Goal: Information Seeking & Learning: Check status

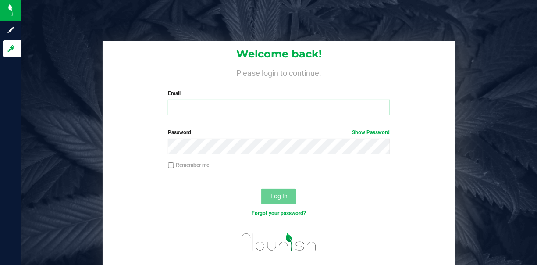
click at [189, 102] on input "Email" at bounding box center [279, 108] width 222 height 16
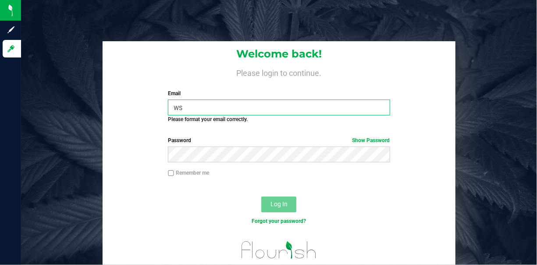
type input "w"
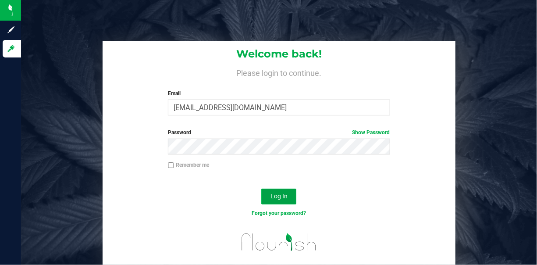
click at [287, 197] on span "Log In" at bounding box center [279, 196] width 17 height 7
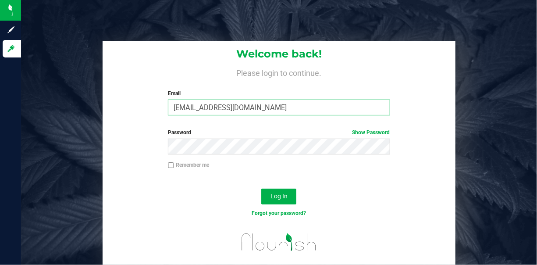
click at [270, 110] on input "[EMAIL_ADDRESS][DOMAIN_NAME]" at bounding box center [279, 108] width 222 height 16
type input "[EMAIL_ADDRESS][DOMAIN_NAME]"
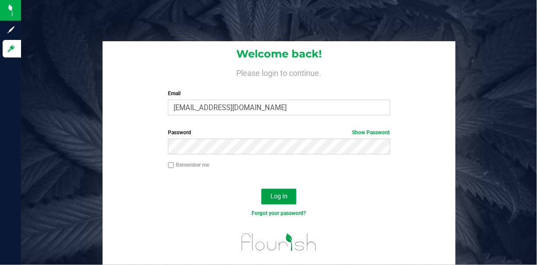
click at [284, 190] on button "Log In" at bounding box center [278, 197] width 35 height 16
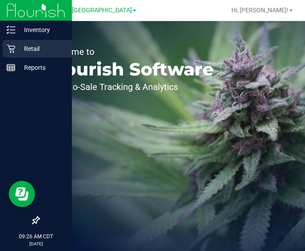
click at [13, 50] on icon at bounding box center [11, 48] width 9 height 9
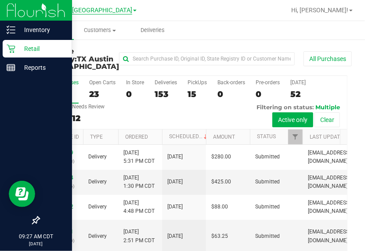
click at [105, 9] on span "TX Austin [GEOGRAPHIC_DATA]" at bounding box center [88, 11] width 90 height 8
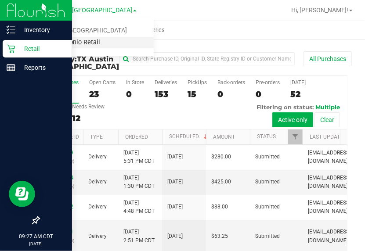
click at [90, 43] on link "TX San Antonio Retail" at bounding box center [89, 43] width 128 height 12
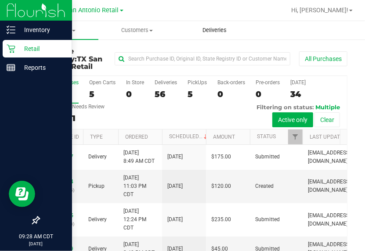
click at [208, 30] on span "Deliveries" at bounding box center [214, 30] width 48 height 8
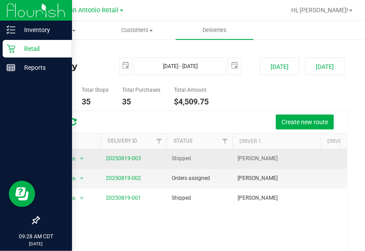
click at [115, 165] on td "20250819-003" at bounding box center [133, 159] width 66 height 20
click at [115, 160] on link "20250819-003" at bounding box center [123, 158] width 35 height 6
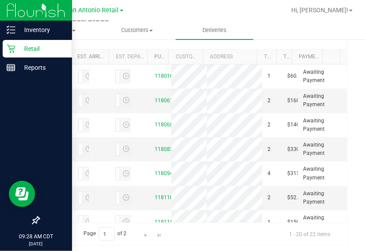
scroll to position [212, 0]
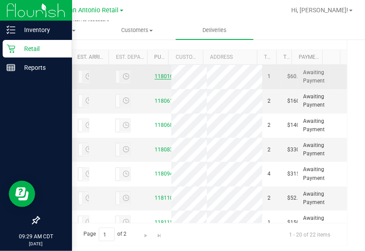
click at [156, 79] on link "11801644" at bounding box center [166, 76] width 25 height 6
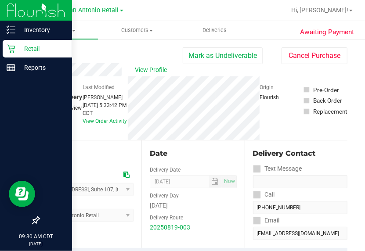
click at [174, 12] on div at bounding box center [221, 10] width 128 height 17
click at [299, 129] on div "Origin Flourish" at bounding box center [281, 108] width 44 height 64
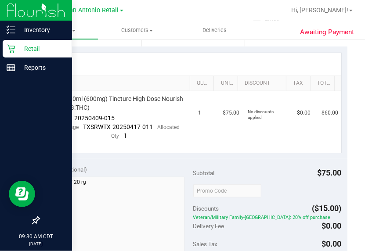
scroll to position [204, 0]
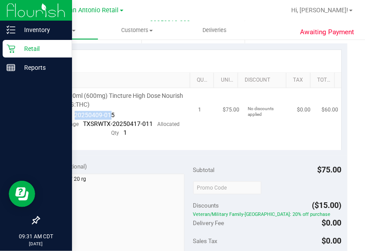
drag, startPoint x: 75, startPoint y: 111, endPoint x: 110, endPoint y: 110, distance: 35.5
click at [110, 111] on span "20250409-015" at bounding box center [95, 114] width 40 height 7
drag, startPoint x: 110, startPoint y: 110, endPoint x: 147, endPoint y: 57, distance: 65.0
click at [147, 57] on div at bounding box center [193, 61] width 296 height 22
drag, startPoint x: 75, startPoint y: 113, endPoint x: 113, endPoint y: 115, distance: 37.8
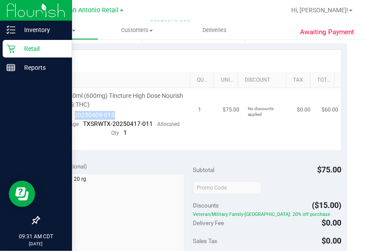
click at [113, 115] on span "20250409-015" at bounding box center [95, 114] width 40 height 7
drag, startPoint x: 113, startPoint y: 115, endPoint x: 107, endPoint y: 114, distance: 5.9
copy span "20250409-015"
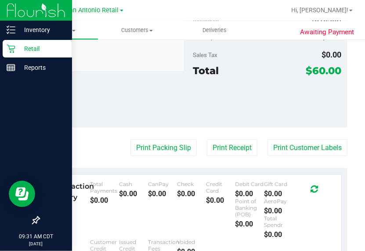
scroll to position [370, 0]
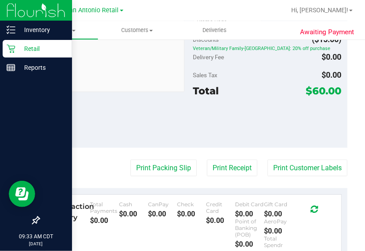
click at [183, 12] on div at bounding box center [221, 10] width 128 height 17
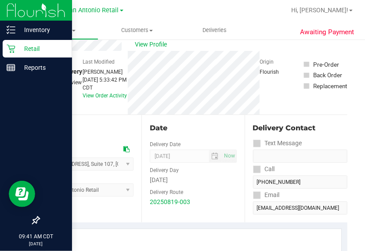
scroll to position [0, 0]
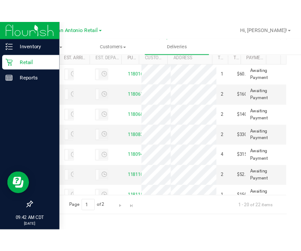
scroll to position [229, 0]
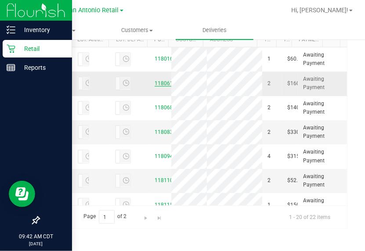
click at [159, 86] on link "11806117" at bounding box center [166, 83] width 25 height 6
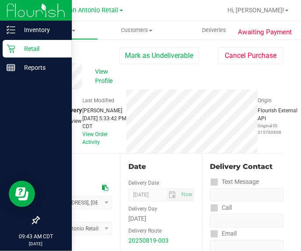
click at [159, 86] on div "View Profile # 11806117 Out for Delivery Needs review Last Modified [PERSON_NAM…" at bounding box center [161, 108] width 245 height 90
click at [184, 8] on div at bounding box center [189, 10] width 65 height 17
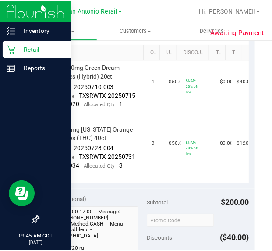
scroll to position [257, 0]
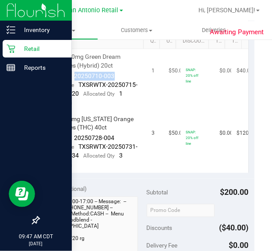
drag, startPoint x: 71, startPoint y: 83, endPoint x: 113, endPoint y: 83, distance: 42.1
click at [113, 81] on div "Batch ID 20250710-003" at bounding box center [82, 76] width 64 height 9
copy span "20250710-003"
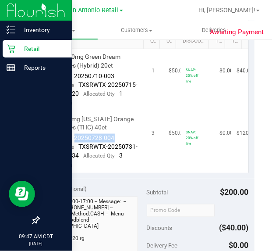
drag, startPoint x: 74, startPoint y: 146, endPoint x: 117, endPoint y: 145, distance: 43.0
click at [117, 145] on td "TX HT 5mg [US_STATE] Orange Gummies (THC) 40ct Batch ID 20250728-004 Package TX…" at bounding box center [96, 141] width 102 height 61
drag, startPoint x: 117, startPoint y: 145, endPoint x: 107, endPoint y: 151, distance: 12.0
copy span "20250728-004"
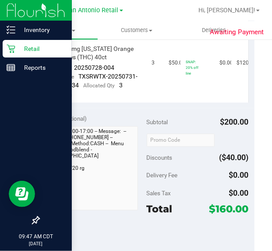
scroll to position [344, 0]
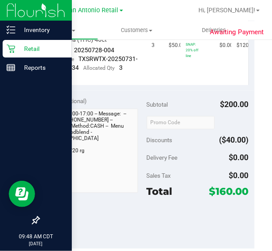
click at [178, 8] on div at bounding box center [175, 10] width 36 height 17
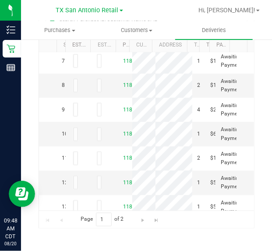
scroll to position [158, 0]
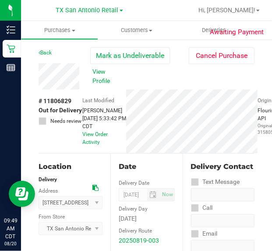
click at [200, 73] on div "View Profile # 11806829 Out for Delivery Needs review Last Modified [PERSON_NAM…" at bounding box center [147, 108] width 216 height 90
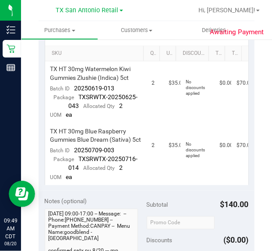
scroll to position [247, 0]
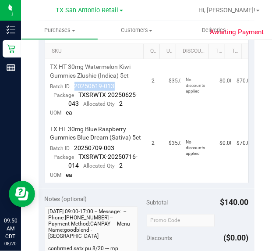
drag, startPoint x: 75, startPoint y: 94, endPoint x: 113, endPoint y: 93, distance: 37.3
click at [113, 90] on span "20250619-013" at bounding box center [95, 85] width 40 height 7
drag, startPoint x: 113, startPoint y: 93, endPoint x: 107, endPoint y: 93, distance: 6.2
copy span "20250619-013"
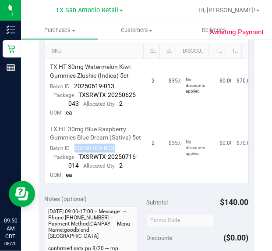
drag, startPoint x: 76, startPoint y: 164, endPoint x: 115, endPoint y: 161, distance: 38.7
click at [115, 161] on td "TX HT 30mg Blue Raspberry Gummies Blue Dream (Sativa) 5ct Batch ID 20250709-003…" at bounding box center [96, 152] width 102 height 61
drag, startPoint x: 115, startPoint y: 161, endPoint x: 104, endPoint y: 165, distance: 11.0
copy span "20250709-003"
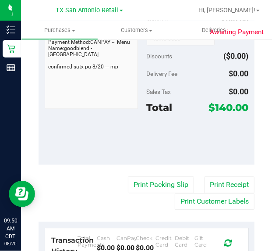
scroll to position [475, 0]
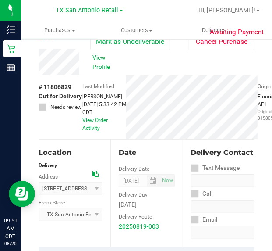
scroll to position [0, 0]
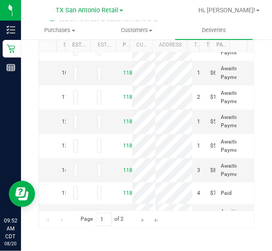
scroll to position [211, 0]
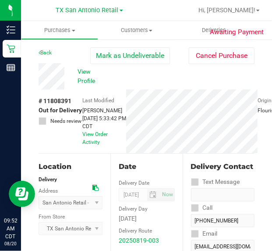
click at [239, 83] on div "View Profile # 11808391 Out for Delivery Needs review Last Modified [PERSON_NAM…" at bounding box center [147, 108] width 216 height 90
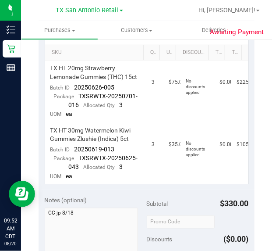
scroll to position [246, 0]
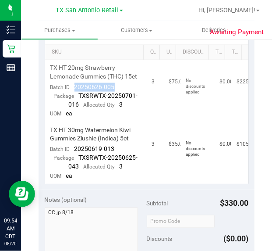
drag, startPoint x: 74, startPoint y: 104, endPoint x: 112, endPoint y: 102, distance: 38.6
click at [112, 92] on div "Batch ID 20250626-005" at bounding box center [82, 87] width 64 height 9
copy span "20250626-005"
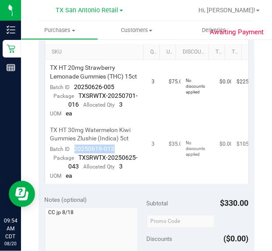
drag, startPoint x: 74, startPoint y: 165, endPoint x: 116, endPoint y: 163, distance: 42.2
click at [116, 163] on td "TX HT 30mg Watermelon Kiwi Gummies Zlushie (Indica) 5ct Batch ID 20250619-013 P…" at bounding box center [96, 152] width 102 height 61
drag, startPoint x: 116, startPoint y: 163, endPoint x: 107, endPoint y: 165, distance: 8.4
copy span "20250619-013"
click at [203, 211] on div "Subtotal $330.00" at bounding box center [198, 204] width 102 height 16
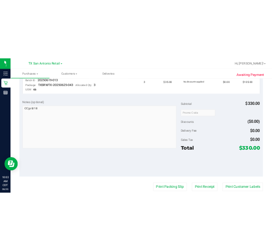
scroll to position [298, 0]
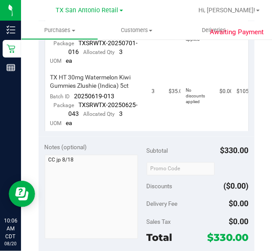
click at [190, 16] on div at bounding box center [175, 10] width 36 height 17
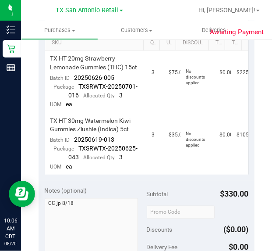
scroll to position [0, 0]
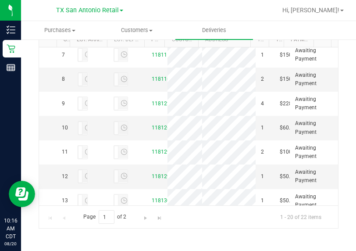
scroll to position [158, 0]
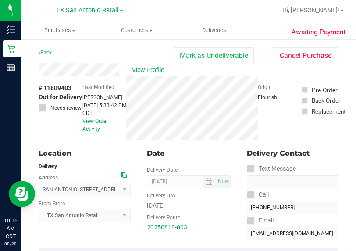
click at [119, 66] on div "View Profile" at bounding box center [107, 69] width 136 height 13
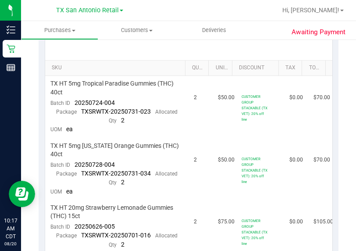
scroll to position [202, 0]
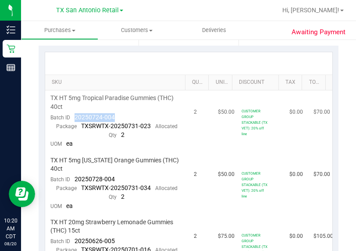
drag, startPoint x: 117, startPoint y: 118, endPoint x: 75, endPoint y: 113, distance: 42.4
click at [75, 113] on td "TX HT 5mg Tropical Paradise Gummies (THC) 40ct Batch ID 20250724-004 Package TX…" at bounding box center [117, 121] width 144 height 62
drag, startPoint x: 75, startPoint y: 113, endPoint x: 86, endPoint y: 115, distance: 11.0
copy span "20250724-004"
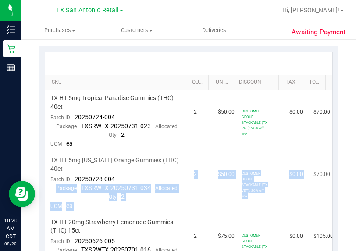
drag, startPoint x: 114, startPoint y: 177, endPoint x: 302, endPoint y: 158, distance: 189.2
click at [302, 158] on tr "TX HT 5mg [US_STATE] Orange Gummies (THC) 40ct Batch ID 20250728-004 Package TX…" at bounding box center [188, 184] width 287 height 62
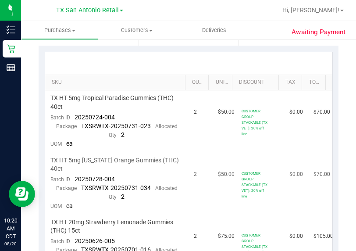
click at [138, 156] on span "TX HT 5mg [US_STATE] Orange Gummies (THC) 40ct" at bounding box center [116, 164] width 133 height 17
drag, startPoint x: 77, startPoint y: 175, endPoint x: 88, endPoint y: 175, distance: 11.4
click at [88, 175] on span "20250728-004" at bounding box center [95, 178] width 40 height 7
drag, startPoint x: 88, startPoint y: 175, endPoint x: 113, endPoint y: 177, distance: 24.7
click at [113, 177] on div "Batch ID 20250728-004" at bounding box center [82, 179] width 64 height 9
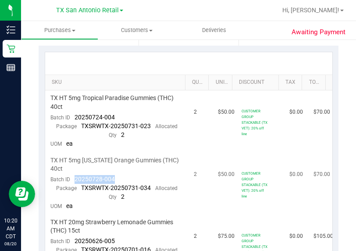
copy span "20250728-004"
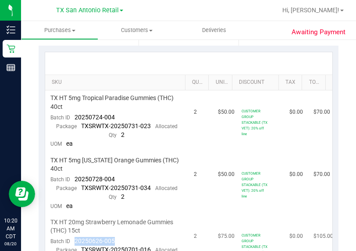
drag, startPoint x: 118, startPoint y: 236, endPoint x: 75, endPoint y: 239, distance: 42.6
click at [75, 239] on td "TX HT 20mg Strawberry Lemonade Gummies (THC) 15ct Batch ID 20250626-005 Package…" at bounding box center [117, 246] width 144 height 62
drag, startPoint x: 75, startPoint y: 239, endPoint x: 85, endPoint y: 239, distance: 9.2
copy span "20250626-005"
click at [213, 186] on td "$50.00" at bounding box center [225, 184] width 24 height 62
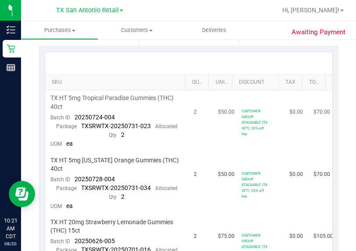
click at [215, 150] on td "$50.00" at bounding box center [225, 121] width 24 height 62
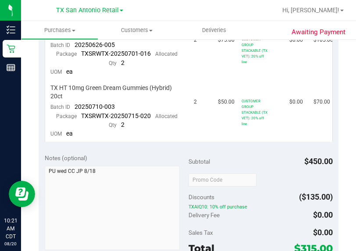
scroll to position [413, 0]
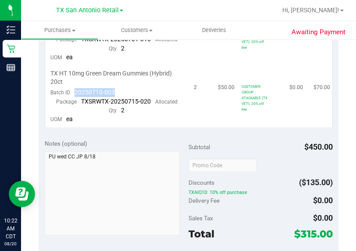
drag, startPoint x: 116, startPoint y: 89, endPoint x: 74, endPoint y: 87, distance: 42.2
click at [74, 87] on td "TX HT 10mg Green Dream Gummies (Hybrid) 20ct Batch ID 20250710-003 Package TXSR…" at bounding box center [117, 96] width 144 height 61
click at [213, 52] on td "$75.00" at bounding box center [225, 35] width 24 height 62
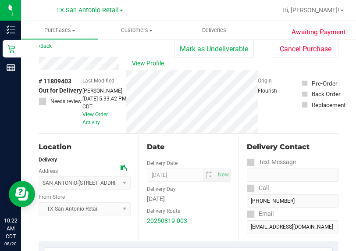
scroll to position [0, 0]
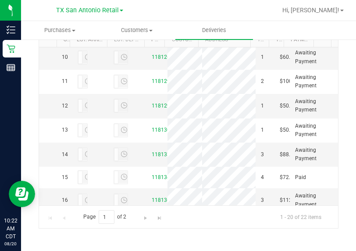
scroll to position [228, 0]
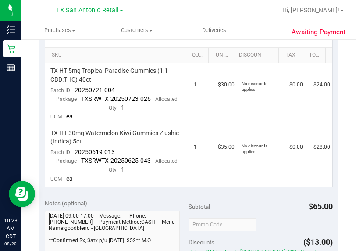
click at [209, 15] on div at bounding box center [217, 10] width 120 height 17
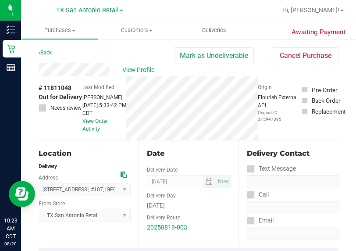
click at [110, 69] on div "View Profile" at bounding box center [107, 69] width 136 height 13
click at [100, 50] on div "Back [PERSON_NAME] as Undeliverable Cancel Purchase" at bounding box center [189, 55] width 300 height 16
click at [87, 65] on div "View Profile" at bounding box center [107, 69] width 136 height 13
click at [147, 68] on span "View Profile" at bounding box center [139, 69] width 35 height 9
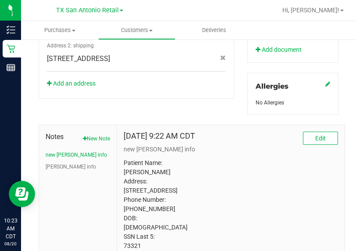
scroll to position [431, 0]
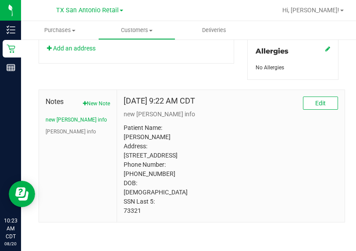
drag, startPoint x: 123, startPoint y: 210, endPoint x: 140, endPoint y: 211, distance: 17.1
click at [140, 211] on p "Patient Name: [PERSON_NAME] Address: [STREET_ADDRESS] Phone Number: [PHONE_NUMB…" at bounding box center [231, 169] width 215 height 92
drag, startPoint x: 140, startPoint y: 211, endPoint x: 133, endPoint y: 211, distance: 7.5
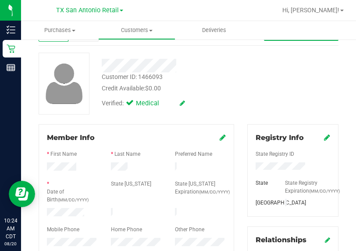
scroll to position [0, 0]
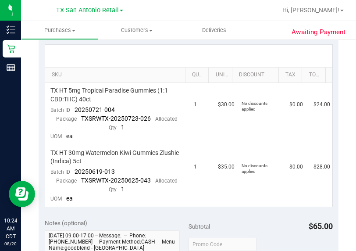
scroll to position [211, 0]
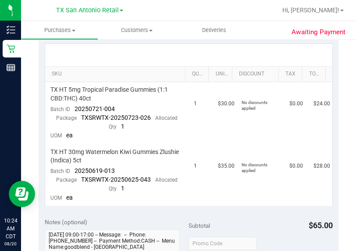
click at [186, 52] on div at bounding box center [188, 55] width 287 height 22
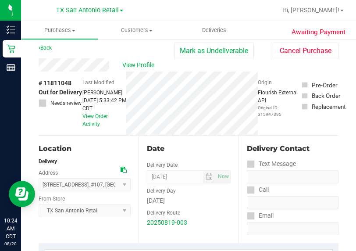
scroll to position [0, 0]
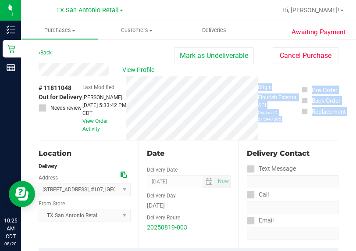
click at [356, 123] on html "Inventory Retail Reports 10:25 AM CDT [DATE] 08/20 [GEOGRAPHIC_DATA] [GEOGRAPHI…" at bounding box center [178, 125] width 356 height 251
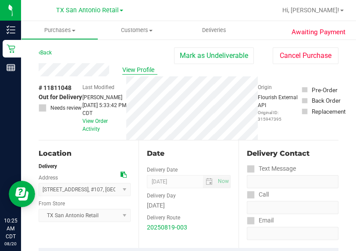
click at [135, 67] on span "View Profile" at bounding box center [139, 69] width 35 height 9
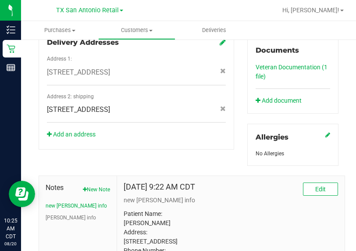
scroll to position [431, 0]
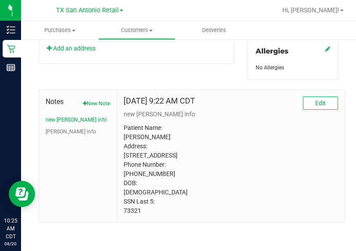
drag, startPoint x: 143, startPoint y: 210, endPoint x: 122, endPoint y: 209, distance: 21.9
click at [122, 209] on div "[DATE] 9:22 AM CDT Edit new [PERSON_NAME] info Patient Name: [PERSON_NAME] Addr…" at bounding box center [231, 156] width 228 height 132
drag, startPoint x: 122, startPoint y: 209, endPoint x: 128, endPoint y: 210, distance: 6.2
click at [236, 80] on div "Notes New Note new [PERSON_NAME] info [PERSON_NAME] info [DATE] 9:22 AM CDT Edi…" at bounding box center [188, 151] width 313 height 143
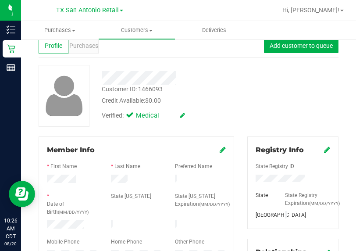
scroll to position [0, 0]
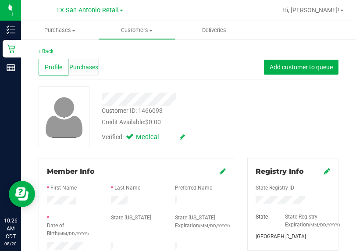
click at [86, 64] on span "Purchases" at bounding box center [83, 67] width 29 height 9
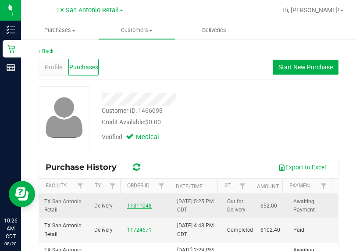
click at [135, 205] on link "11811048" at bounding box center [139, 206] width 25 height 6
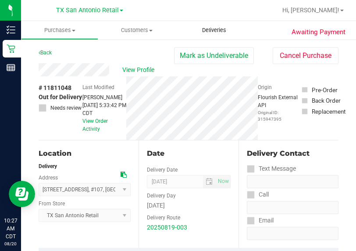
click at [206, 29] on span "Deliveries" at bounding box center [214, 30] width 48 height 8
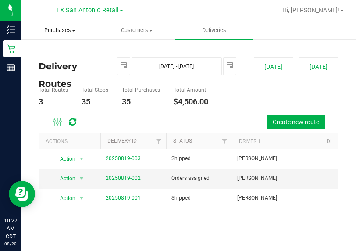
click at [61, 29] on span "Purchases" at bounding box center [59, 30] width 76 height 8
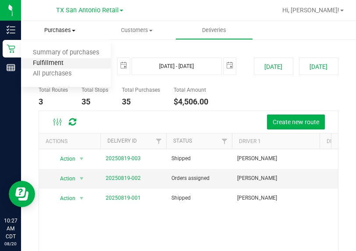
click at [50, 61] on span "Fulfillment" at bounding box center [48, 63] width 54 height 7
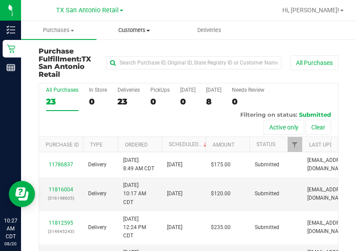
click at [143, 31] on span "Customers" at bounding box center [134, 30] width 75 height 8
click at [164, 10] on div at bounding box center [217, 10] width 120 height 17
click at [208, 27] on span "Deliveries" at bounding box center [210, 30] width 48 height 8
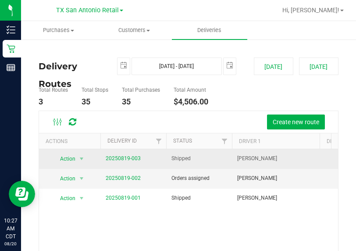
click at [132, 169] on td "20250819-003" at bounding box center [133, 159] width 66 height 20
click at [124, 161] on link "20250819-003" at bounding box center [123, 158] width 35 height 6
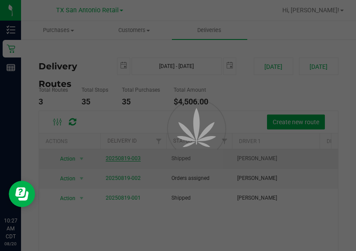
click at [124, 175] on div at bounding box center [178, 125] width 356 height 251
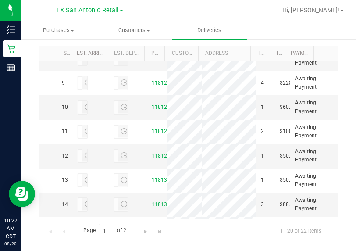
scroll to position [193, 0]
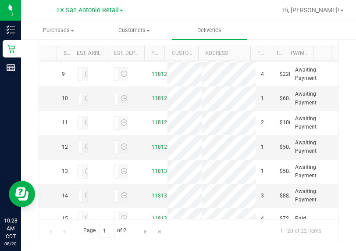
click at [139, 14] on td at bounding box center [127, 1] width 38 height 24
click at [152, 4] on link "11811048" at bounding box center [164, 1] width 25 height 6
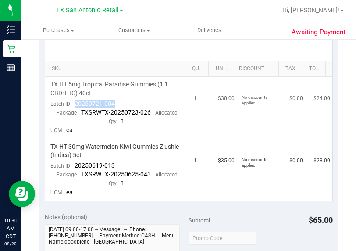
drag, startPoint x: 116, startPoint y: 104, endPoint x: 74, endPoint y: 102, distance: 41.7
click at [74, 102] on td "TX HT 5mg Tropical Paradise Gummies (1:1 CBD:THC) 40ct Batch ID 20250721-004 Pa…" at bounding box center [117, 108] width 144 height 62
drag, startPoint x: 74, startPoint y: 102, endPoint x: 79, endPoint y: 102, distance: 4.4
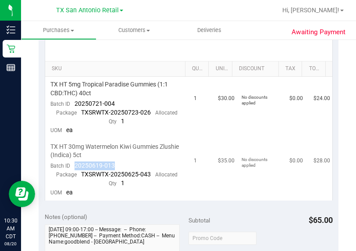
drag, startPoint x: 122, startPoint y: 160, endPoint x: 75, endPoint y: 165, distance: 46.7
click at [75, 165] on td "TX HT 30mg Watermelon Kiwi Gummies Zlushie (Indica) 5ct Batch ID 20250619-013 P…" at bounding box center [117, 169] width 144 height 61
click at [233, 200] on div "SKU Quantity Unit Price Discount Tax Total TX HT 5mg Tropical Paradise Gummies …" at bounding box center [189, 119] width 300 height 174
click at [236, 191] on td "No discounts applied" at bounding box center [260, 169] width 48 height 61
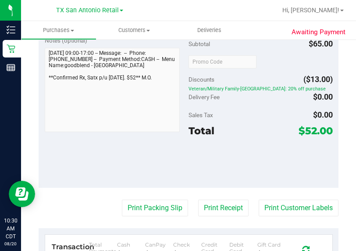
scroll to position [409, 0]
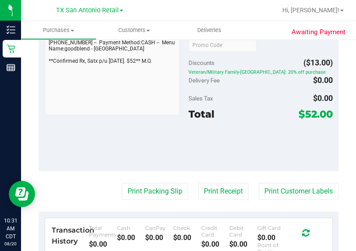
click at [197, 11] on div at bounding box center [217, 10] width 120 height 17
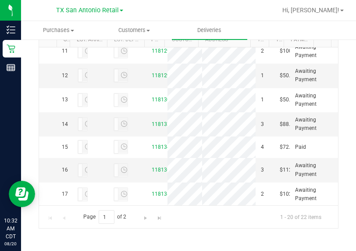
scroll to position [269, 0]
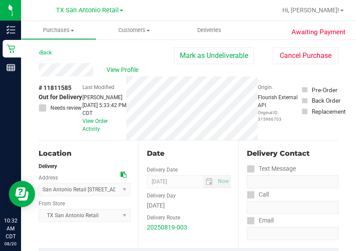
click at [94, 69] on div "View Profile" at bounding box center [107, 69] width 136 height 13
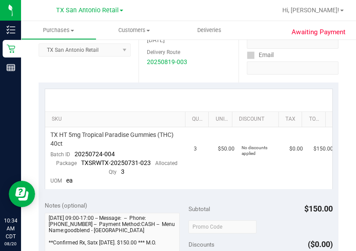
scroll to position [175, 0]
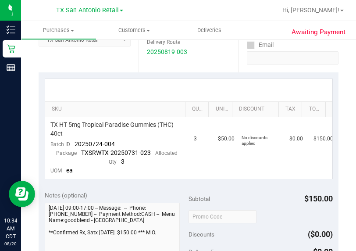
click at [221, 57] on div "Date Delivery Date [DATE] Now [DATE] 07:00 AM Now Delivery Day [DATE] Delivery …" at bounding box center [189, 18] width 100 height 107
drag, startPoint x: 115, startPoint y: 141, endPoint x: 86, endPoint y: 139, distance: 28.6
click at [86, 139] on td "TX HT 5mg Tropical Paradise Gummies (THC) 40ct Batch ID 20250724-004 Package TX…" at bounding box center [117, 147] width 144 height 61
drag, startPoint x: 75, startPoint y: 143, endPoint x: 116, endPoint y: 140, distance: 40.9
click at [116, 140] on td "TX HT 5mg Tropical Paradise Gummies (THC) 40ct Batch ID 20250724-004 Package TX…" at bounding box center [117, 147] width 144 height 61
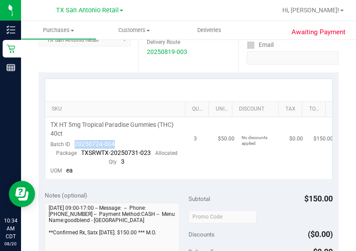
drag, startPoint x: 116, startPoint y: 140, endPoint x: 107, endPoint y: 142, distance: 9.4
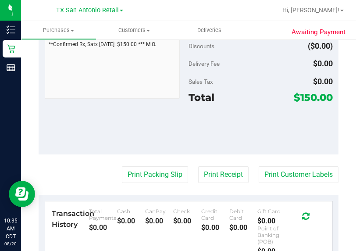
scroll to position [369, 0]
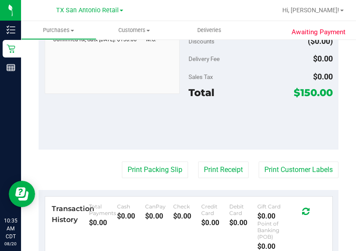
click at [186, 14] on div at bounding box center [217, 10] width 120 height 17
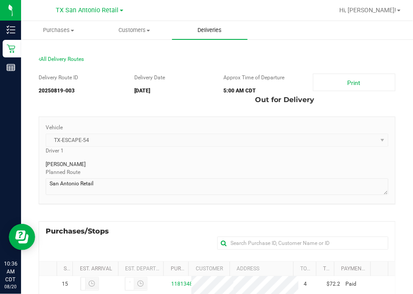
click at [211, 34] on span "Deliveries" at bounding box center [210, 30] width 48 height 8
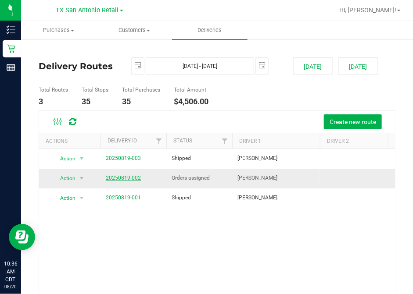
click at [133, 176] on link "20250819-002" at bounding box center [123, 178] width 35 height 6
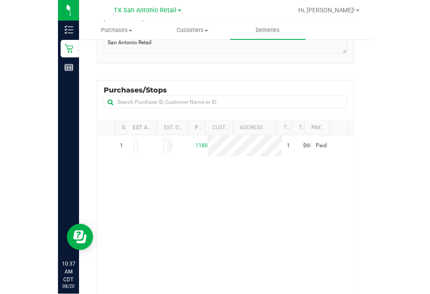
scroll to position [116, 0]
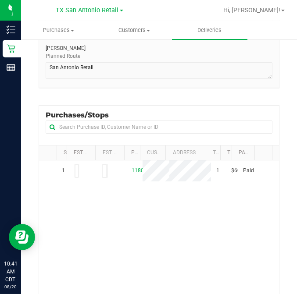
click at [239, 115] on div "Purchases/Stops + Add Purchase" at bounding box center [159, 125] width 241 height 40
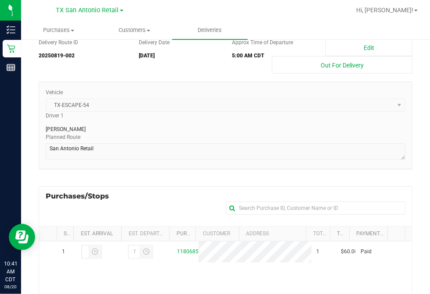
scroll to position [0, 0]
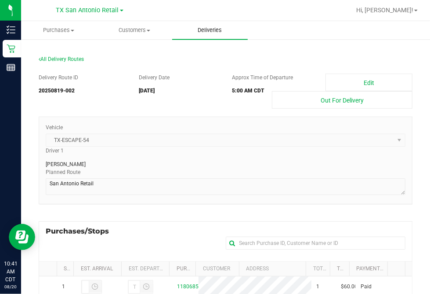
click at [197, 27] on span "Deliveries" at bounding box center [210, 30] width 48 height 8
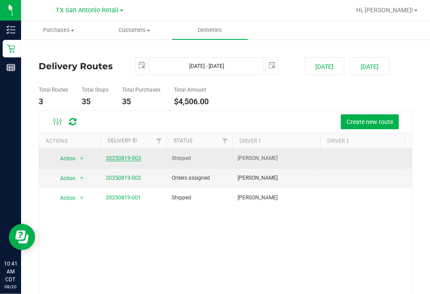
click at [129, 160] on link "20250819-003" at bounding box center [123, 158] width 35 height 6
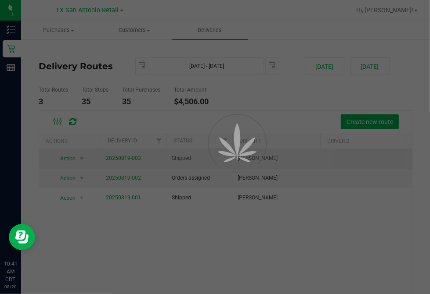
click at [129, 160] on div at bounding box center [215, 147] width 430 height 294
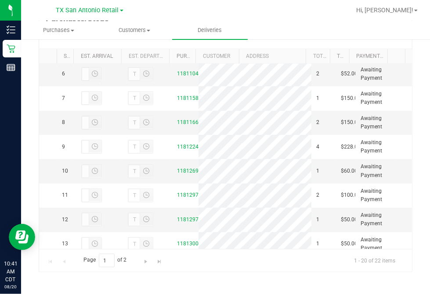
scroll to position [162, 0]
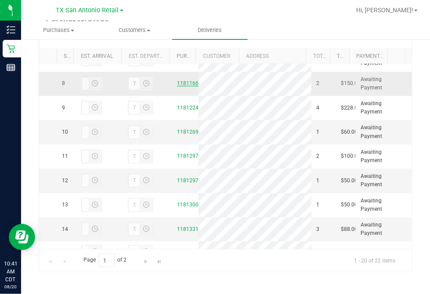
click at [185, 86] on link "11811669" at bounding box center [189, 83] width 25 height 6
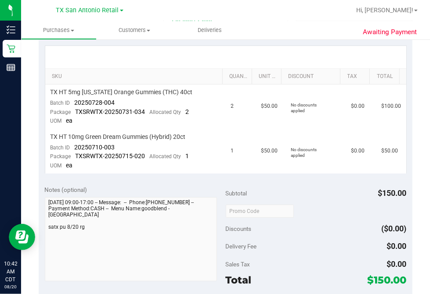
scroll to position [196, 0]
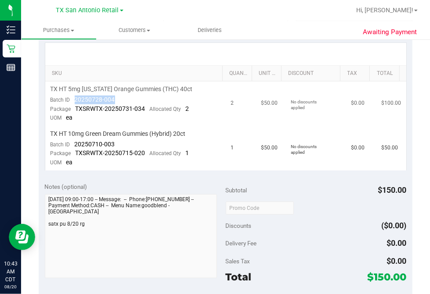
drag, startPoint x: 118, startPoint y: 97, endPoint x: 75, endPoint y: 97, distance: 42.1
click at [75, 97] on td "TX HT 5mg [US_STATE] Orange Gummies (THC) 40ct Batch ID 20250728-004 Package TX…" at bounding box center [135, 104] width 180 height 45
drag, startPoint x: 75, startPoint y: 97, endPoint x: 86, endPoint y: 97, distance: 10.6
drag, startPoint x: 120, startPoint y: 145, endPoint x: 75, endPoint y: 143, distance: 44.4
click at [75, 143] on td "TX HT 10mg Green Dream Gummies (Hybrid) 20ct Batch ID 20250710-003 Package TXSR…" at bounding box center [135, 148] width 180 height 44
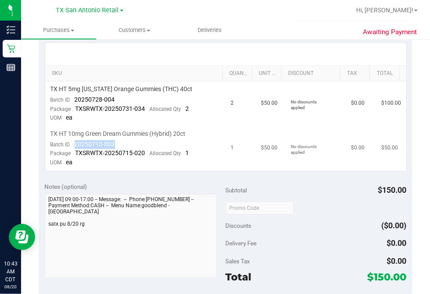
drag, startPoint x: 75, startPoint y: 143, endPoint x: 82, endPoint y: 141, distance: 6.7
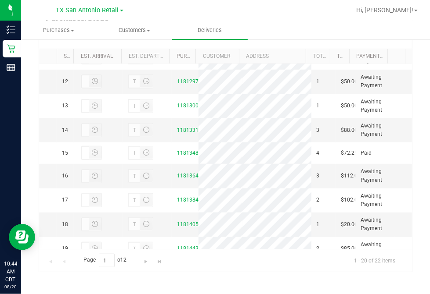
scroll to position [273, 0]
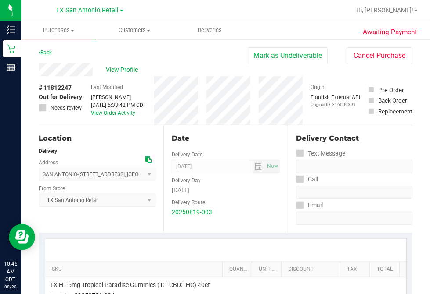
drag, startPoint x: 428, startPoint y: 72, endPoint x: 419, endPoint y: 15, distance: 58.1
click at [419, 15] on div "Hi, [PERSON_NAME]!" at bounding box center [386, 10] width 68 height 15
click at [220, 58] on div "Back [PERSON_NAME] as Undeliverable Cancel Purchase" at bounding box center [225, 55] width 373 height 16
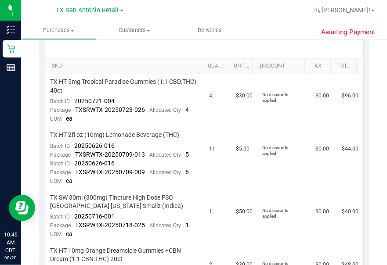
scroll to position [228, 0]
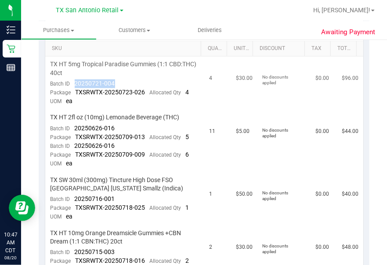
drag, startPoint x: 118, startPoint y: 79, endPoint x: 74, endPoint y: 85, distance: 44.3
click at [74, 85] on td "TX HT 5mg Tropical Paradise Gummies (1:1 CBD:THC) 40ct Batch ID 20250721-004 Pa…" at bounding box center [124, 83] width 159 height 53
drag, startPoint x: 118, startPoint y: 120, endPoint x: 74, endPoint y: 129, distance: 44.7
click at [74, 129] on td "TX HT 2fl oz (10mg) Lemonade Beverage (THC) Batch ID 20250626-016 Package TXSRW…" at bounding box center [124, 141] width 159 height 62
drag, startPoint x: 124, startPoint y: 82, endPoint x: 82, endPoint y: 77, distance: 42.8
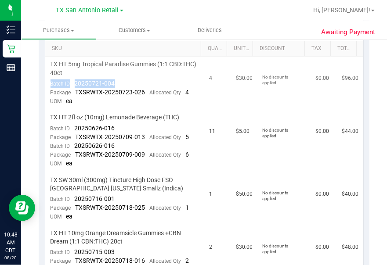
click at [82, 77] on td "TX HT 5mg Tropical Paradise Gummies (1:1 CBD:THC) 40ct Batch ID 20250721-004 Pa…" at bounding box center [124, 83] width 159 height 53
drag, startPoint x: 82, startPoint y: 77, endPoint x: 119, endPoint y: 83, distance: 37.8
click at [119, 83] on td "TX HT 5mg Tropical Paradise Gummies (1:1 CBD:THC) 40ct Batch ID 20250721-004 Pa…" at bounding box center [124, 83] width 159 height 53
drag, startPoint x: 117, startPoint y: 82, endPoint x: 75, endPoint y: 81, distance: 42.6
click at [75, 81] on td "TX HT 5mg Tropical Paradise Gummies (1:1 CBD:THC) 40ct Batch ID 20250721-004 Pa…" at bounding box center [124, 83] width 159 height 53
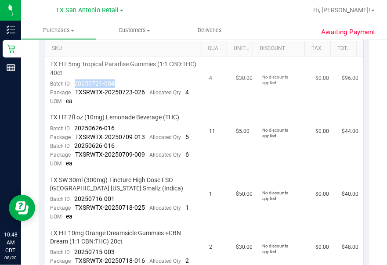
drag, startPoint x: 75, startPoint y: 81, endPoint x: 85, endPoint y: 82, distance: 10.7
click at [146, 100] on td "TX HT 5mg Tropical Paradise Gummies (1:1 CBD:THC) 40ct Batch ID 20250721-004 Pa…" at bounding box center [124, 83] width 159 height 53
drag, startPoint x: 121, startPoint y: 125, endPoint x: 75, endPoint y: 128, distance: 46.2
click at [75, 128] on td "TX HT 2fl oz (10mg) Lemonade Beverage (THC) Batch ID 20250626-016 Package TXSRW…" at bounding box center [124, 141] width 159 height 62
drag, startPoint x: 119, startPoint y: 144, endPoint x: 73, endPoint y: 146, distance: 45.6
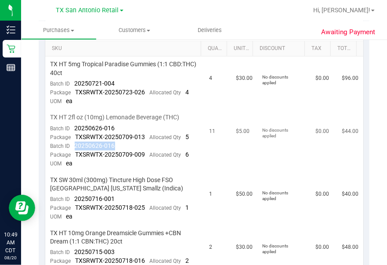
click at [73, 146] on td "TX HT 2fl oz (10mg) Lemonade Beverage (THC) Batch ID 20250626-016 Package TXSRW…" at bounding box center [124, 141] width 159 height 62
drag, startPoint x: 73, startPoint y: 146, endPoint x: 84, endPoint y: 144, distance: 11.0
click at [340, 148] on td "$44.00" at bounding box center [349, 141] width 26 height 62
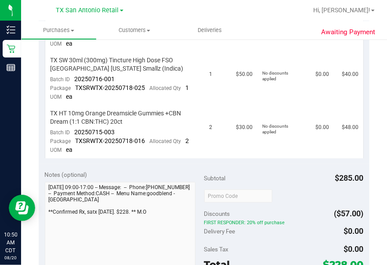
scroll to position [354, 0]
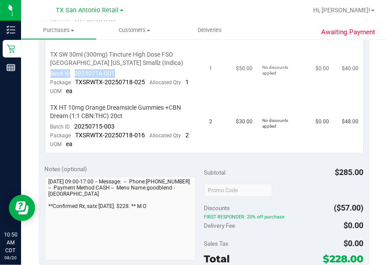
drag, startPoint x: 120, startPoint y: 66, endPoint x: 77, endPoint y: 65, distance: 43.4
click at [77, 65] on td "TX SW 30ml (300mg) Tincture High Dose FSO [GEOGRAPHIC_DATA] [US_STATE] Smallz (…" at bounding box center [124, 73] width 159 height 53
drag, startPoint x: 77, startPoint y: 65, endPoint x: 138, endPoint y: 64, distance: 61.4
click at [138, 64] on td "TX SW 30ml (300mg) Tincture High Dose FSO [GEOGRAPHIC_DATA] [US_STATE] Smallz (…" at bounding box center [124, 73] width 159 height 53
drag, startPoint x: 138, startPoint y: 64, endPoint x: 122, endPoint y: 68, distance: 16.3
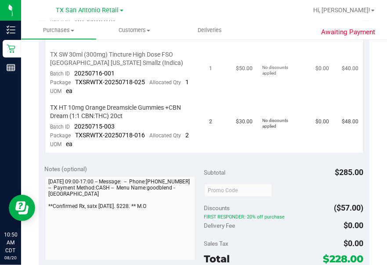
click at [122, 68] on td "TX SW 30ml (300mg) Tincture High Dose FSO [GEOGRAPHIC_DATA] [US_STATE] Smallz (…" at bounding box center [124, 73] width 159 height 53
drag, startPoint x: 117, startPoint y: 69, endPoint x: 75, endPoint y: 69, distance: 41.7
click at [75, 69] on td "TX SW 30ml (300mg) Tincture High Dose FSO [GEOGRAPHIC_DATA] [US_STATE] Smallz (…" at bounding box center [124, 73] width 159 height 53
drag, startPoint x: 121, startPoint y: 124, endPoint x: 75, endPoint y: 121, distance: 46.6
click at [75, 121] on td "TX HT 10mg Orange Dreamsicle Gummies +CBN Dream (1:1 CBN:THC) 20ct Batch ID 202…" at bounding box center [124, 126] width 159 height 53
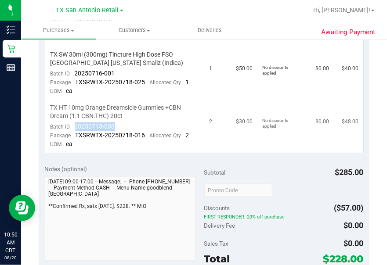
drag, startPoint x: 75, startPoint y: 121, endPoint x: 82, endPoint y: 122, distance: 7.9
click at [279, 21] on nav "[GEOGRAPHIC_DATA] [GEOGRAPHIC_DATA] Retail [GEOGRAPHIC_DATA] [GEOGRAPHIC_DATA] …" at bounding box center [203, 10] width 365 height 21
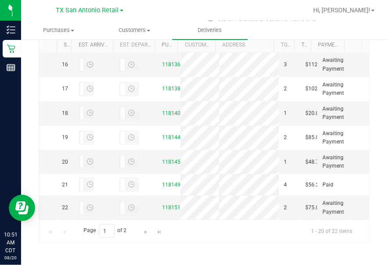
scroll to position [386, 0]
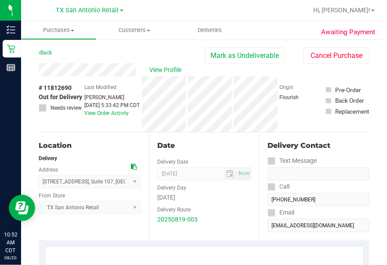
click at [137, 68] on div "View Profile" at bounding box center [122, 69] width 166 height 13
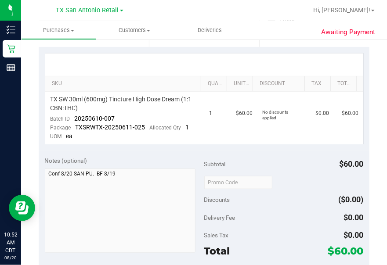
scroll to position [175, 0]
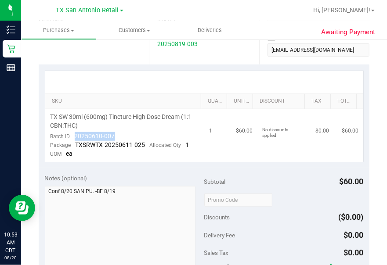
drag, startPoint x: 119, startPoint y: 132, endPoint x: 75, endPoint y: 136, distance: 45.0
click at [75, 136] on td "TX SW 30ml (600mg) Tincture High Dose Dream (1:1 CBN:THC) Batch ID 20250610-007…" at bounding box center [124, 135] width 159 height 53
drag, startPoint x: 75, startPoint y: 136, endPoint x: 86, endPoint y: 133, distance: 11.4
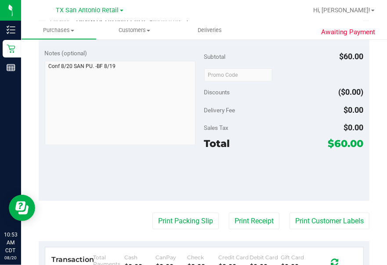
click at [147, 13] on div "[GEOGRAPHIC_DATA] [GEOGRAPHIC_DATA] Retail [GEOGRAPHIC_DATA] [GEOGRAPHIC_DATA] …" at bounding box center [89, 11] width 128 height 14
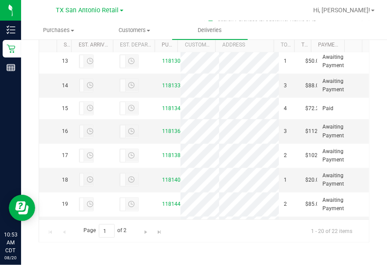
scroll to position [304, 0]
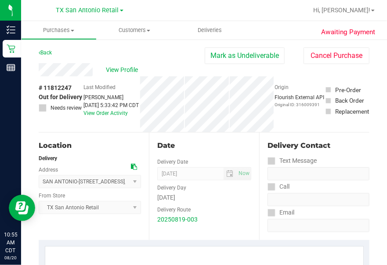
click at [95, 71] on div "View Profile" at bounding box center [122, 69] width 166 height 13
drag, startPoint x: 95, startPoint y: 71, endPoint x: 95, endPoint y: 65, distance: 5.7
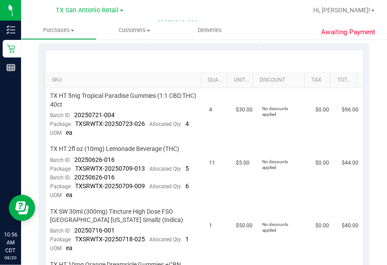
scroll to position [179, 0]
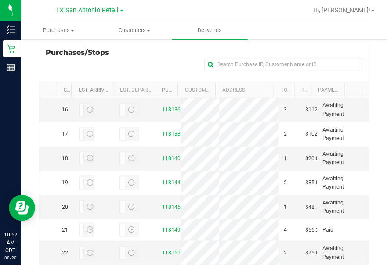
scroll to position [369, 0]
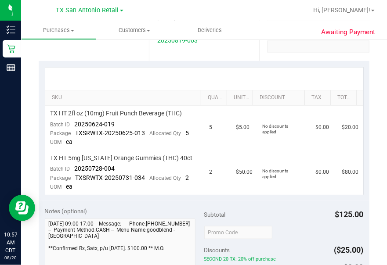
click at [330, 104] on th "Total" at bounding box center [343, 98] width 26 height 16
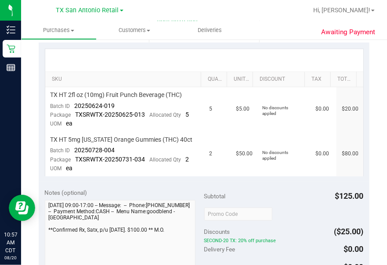
scroll to position [199, 0]
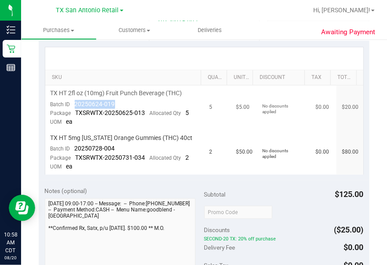
drag, startPoint x: 75, startPoint y: 102, endPoint x: 113, endPoint y: 103, distance: 37.8
click at [113, 103] on span "20250624-019" at bounding box center [95, 103] width 40 height 7
drag, startPoint x: 113, startPoint y: 103, endPoint x: 107, endPoint y: 102, distance: 5.4
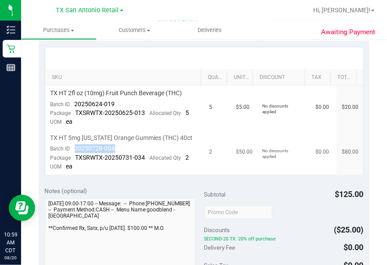
drag, startPoint x: 118, startPoint y: 146, endPoint x: 75, endPoint y: 150, distance: 43.2
click at [75, 150] on td "TX HT 5mg [US_STATE] Orange Gummies (THC) 40ct Batch ID 20250728-004 Package TX…" at bounding box center [124, 152] width 159 height 44
drag, startPoint x: 75, startPoint y: 150, endPoint x: 92, endPoint y: 145, distance: 17.5
click at [326, 212] on div at bounding box center [283, 212] width 159 height 16
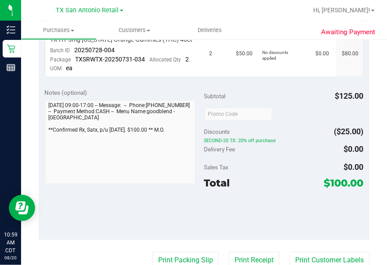
scroll to position [304, 0]
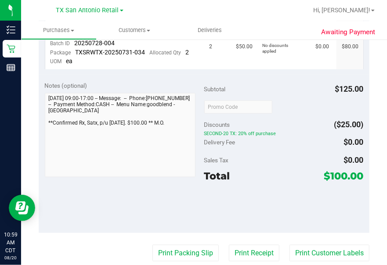
click at [165, 14] on div at bounding box center [232, 10] width 150 height 17
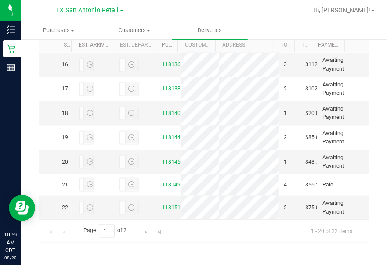
scroll to position [474, 0]
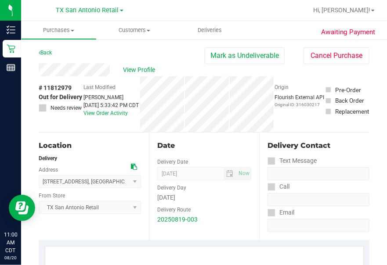
click at [110, 69] on div "View Profile" at bounding box center [122, 69] width 166 height 13
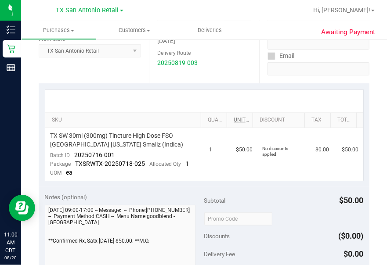
scroll to position [158, 0]
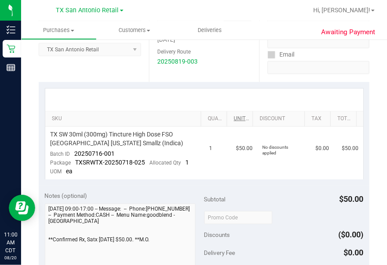
drag, startPoint x: 285, startPoint y: 121, endPoint x: 231, endPoint y: 115, distance: 54.3
click at [231, 115] on th "Unit Price" at bounding box center [239, 119] width 26 height 16
drag, startPoint x: 126, startPoint y: 152, endPoint x: 73, endPoint y: 150, distance: 52.7
click at [73, 150] on td "TX SW 30ml (300mg) Tincture High Dose FSO [GEOGRAPHIC_DATA] [US_STATE] Smallz (…" at bounding box center [124, 153] width 159 height 53
drag, startPoint x: 73, startPoint y: 150, endPoint x: 88, endPoint y: 152, distance: 14.6
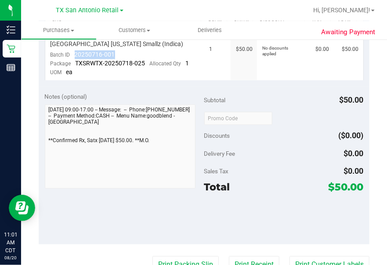
scroll to position [275, 0]
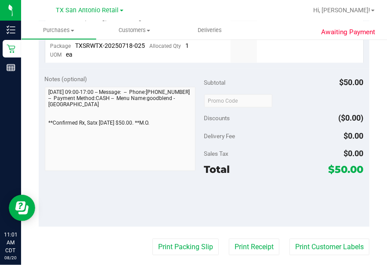
click at [376, 66] on div "Awaiting Payment Back [PERSON_NAME] as Undeliverable Cancel Purchase View Profi…" at bounding box center [203, 118] width 365 height 709
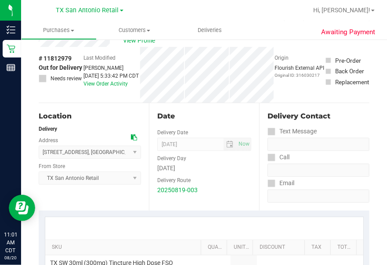
scroll to position [21, 0]
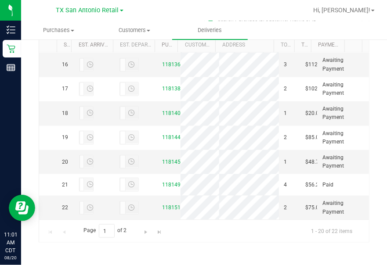
scroll to position [491, 0]
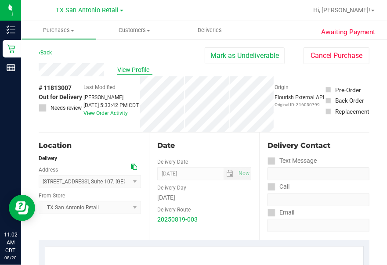
click at [136, 68] on span "View Profile" at bounding box center [134, 69] width 35 height 9
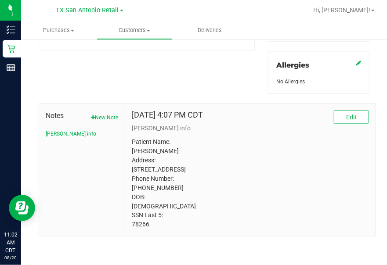
scroll to position [406, 0]
drag, startPoint x: 150, startPoint y: 223, endPoint x: 129, endPoint y: 222, distance: 22.0
click at [129, 222] on div "[DATE] 4:07 PM CDT Edit [PERSON_NAME] info Patient Name: [PERSON_NAME] Address:…" at bounding box center [250, 170] width 250 height 132
drag, startPoint x: 129, startPoint y: 222, endPoint x: 135, endPoint y: 226, distance: 7.3
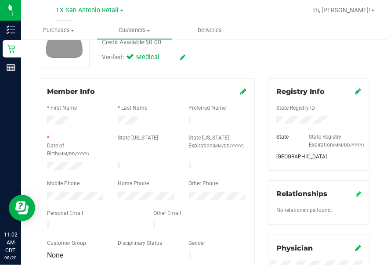
scroll to position [0, 0]
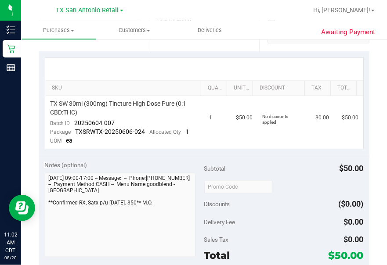
scroll to position [194, 0]
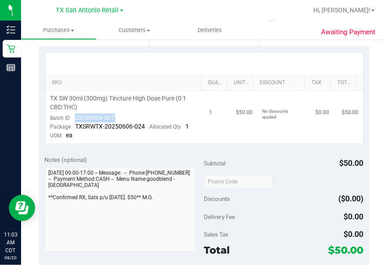
drag, startPoint x: 118, startPoint y: 117, endPoint x: 75, endPoint y: 113, distance: 43.1
click at [75, 113] on td "TX SW 30ml (300mg) Tincture High Dose Pure (0:1 CBD:THC) Batch ID 20250604-007 …" at bounding box center [124, 117] width 159 height 53
click at [202, 18] on div at bounding box center [232, 10] width 150 height 17
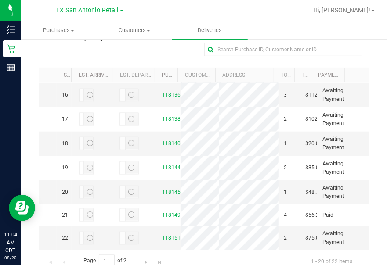
scroll to position [498, 0]
click at [166, 52] on link "11813319" at bounding box center [174, 49] width 25 height 6
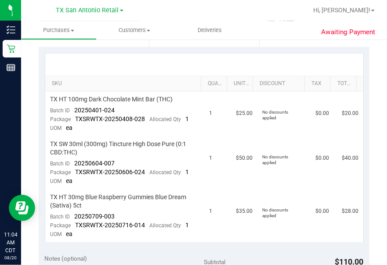
scroll to position [217, 0]
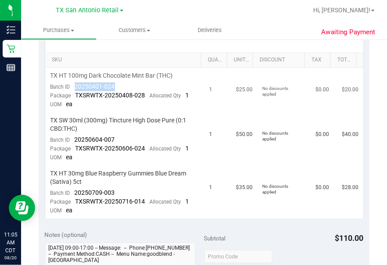
drag, startPoint x: 74, startPoint y: 86, endPoint x: 116, endPoint y: 84, distance: 42.2
click at [116, 84] on td "TX HT 100mg Dark Chocolate Mint Bar (THC) Batch ID 20250401-024 Package TXSRWTX…" at bounding box center [124, 90] width 159 height 45
drag, startPoint x: 116, startPoint y: 84, endPoint x: 107, endPoint y: 84, distance: 8.8
drag, startPoint x: 117, startPoint y: 134, endPoint x: 75, endPoint y: 140, distance: 42.1
click at [75, 140] on td "TX SW 30ml (300mg) Tincture High Dose Pure (0:1 CBD:THC) Batch ID 20250604-007 …" at bounding box center [124, 139] width 159 height 53
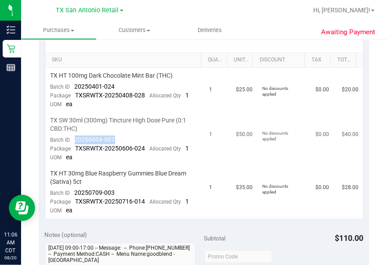
drag, startPoint x: 75, startPoint y: 140, endPoint x: 79, endPoint y: 138, distance: 4.7
drag, startPoint x: 115, startPoint y: 188, endPoint x: 73, endPoint y: 187, distance: 41.7
click at [73, 187] on td "TX HT 30mg Blue Raspberry Gummies Blue Dream (Sativa) 5ct Batch ID 20250709-003…" at bounding box center [124, 192] width 159 height 53
drag, startPoint x: 73, startPoint y: 187, endPoint x: 85, endPoint y: 189, distance: 12.4
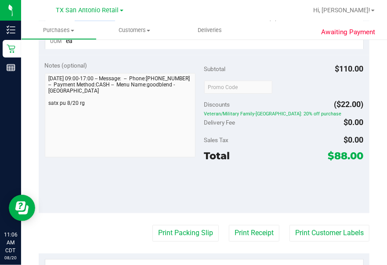
scroll to position [392, 0]
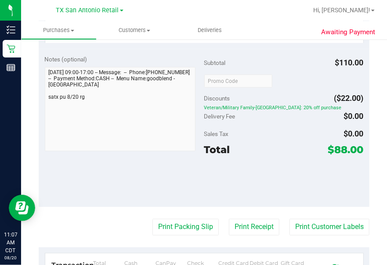
click at [271, 28] on ul "Purchases Summary of purchases Fulfillment All purchases Customers All customer…" at bounding box center [214, 30] width 387 height 19
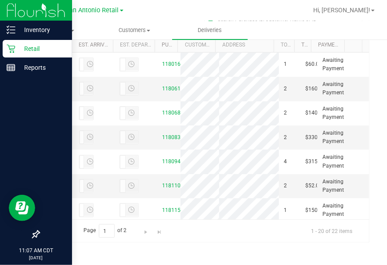
scroll to position [224, 0]
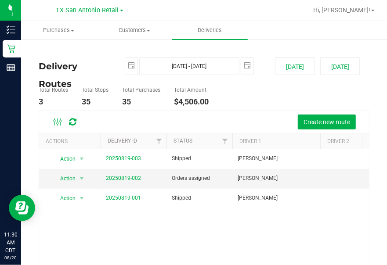
click at [326, 35] on ul "Purchases Summary of purchases Fulfillment All purchases Customers All customer…" at bounding box center [214, 30] width 387 height 19
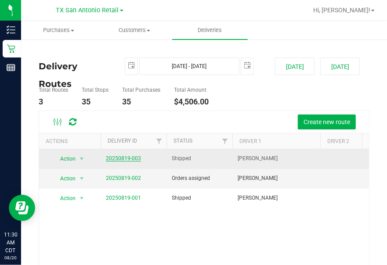
click at [122, 160] on link "20250819-003" at bounding box center [123, 158] width 35 height 6
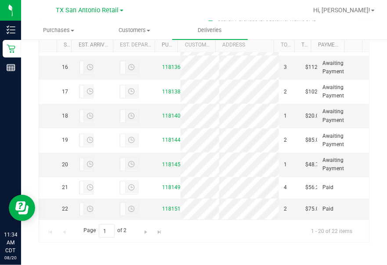
scroll to position [579, 0]
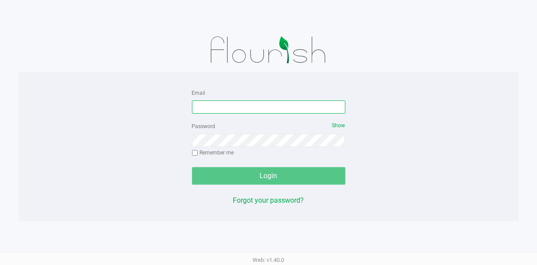
click at [217, 107] on input "Email" at bounding box center [269, 106] width 154 height 13
type input "[EMAIL_ADDRESS][DOMAIN_NAME]"
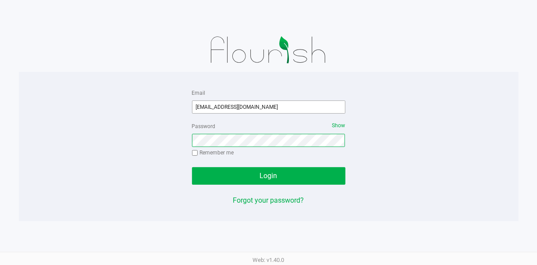
click at [192, 167] on button "Login" at bounding box center [269, 176] width 154 height 18
